Goal: Task Accomplishment & Management: Use online tool/utility

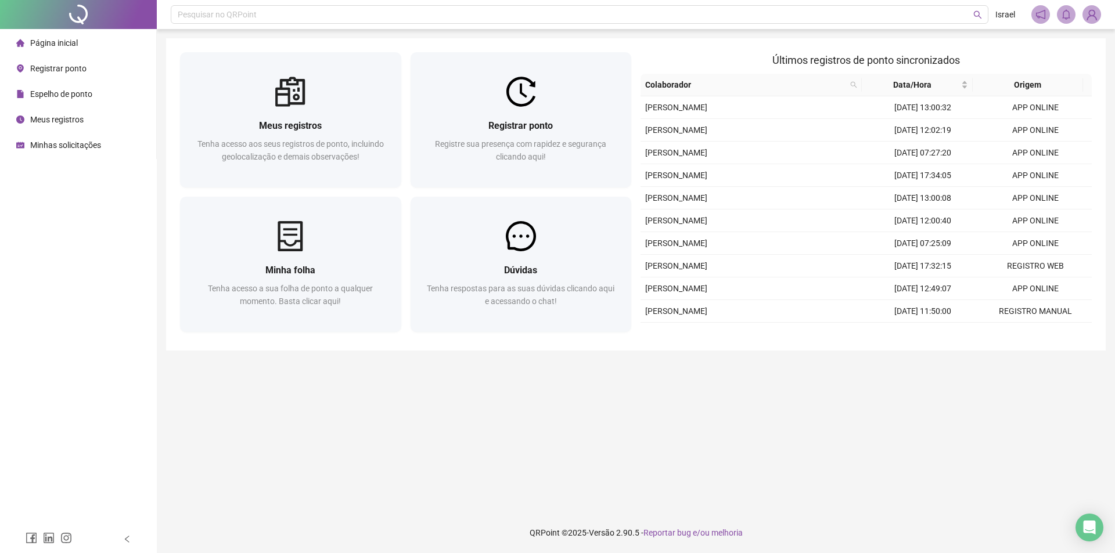
click at [63, 67] on span "Registrar ponto" at bounding box center [58, 68] width 56 height 9
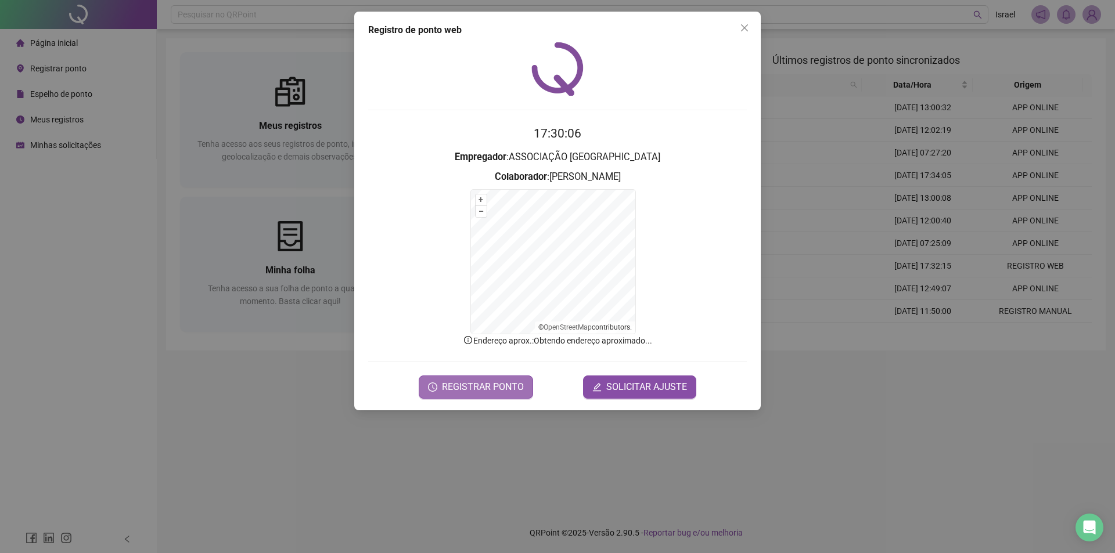
click at [466, 380] on span "REGISTRAR PONTO" at bounding box center [483, 387] width 82 height 14
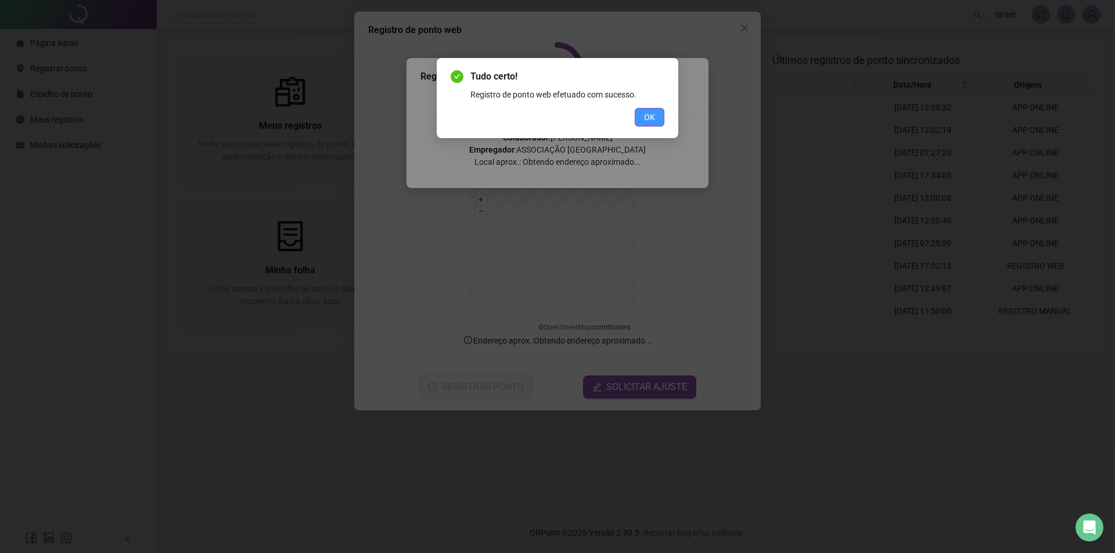
click at [654, 120] on span "OK" at bounding box center [649, 117] width 11 height 13
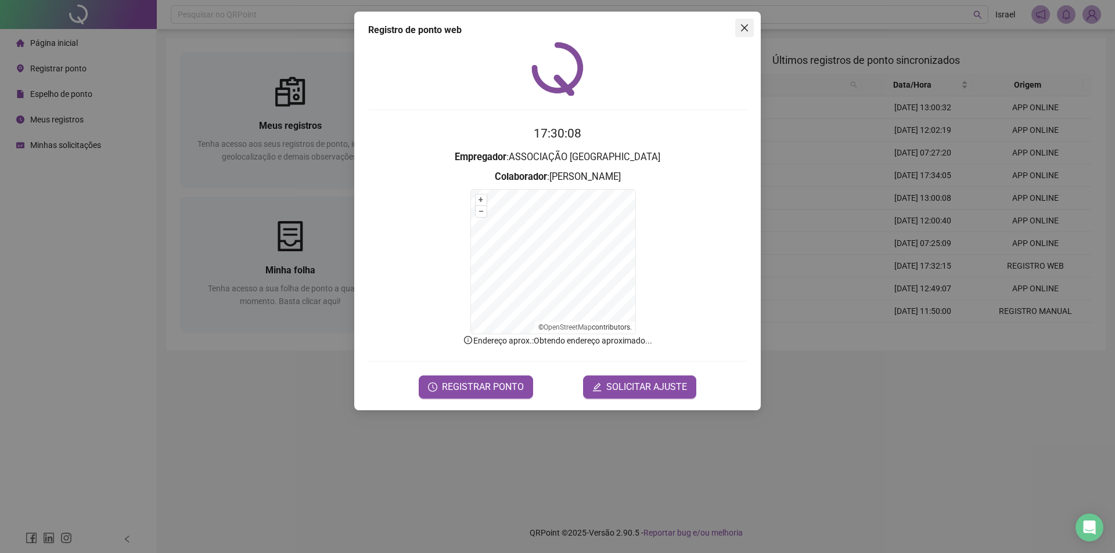
click at [742, 30] on icon "close" at bounding box center [744, 27] width 7 height 7
